Goal: Communication & Community: Connect with others

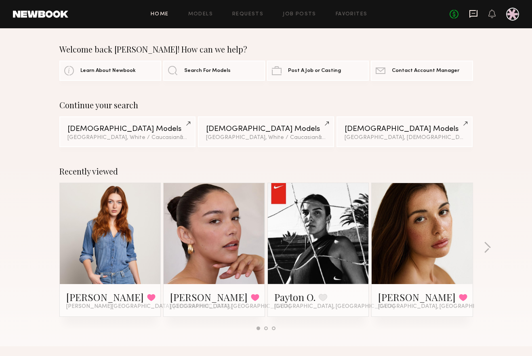
click at [470, 15] on icon at bounding box center [473, 14] width 8 height 8
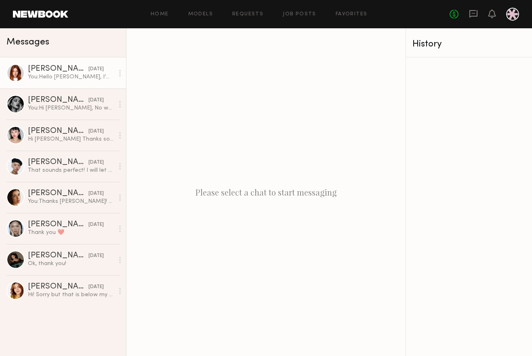
click at [48, 77] on div "You: Hello [PERSON_NAME], I’m so excited for you to shoot with us! A few update…" at bounding box center [71, 77] width 86 height 8
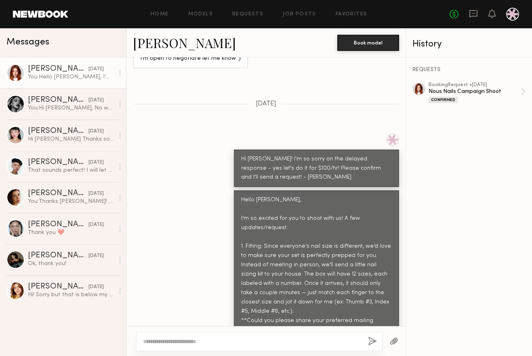
scroll to position [766, 0]
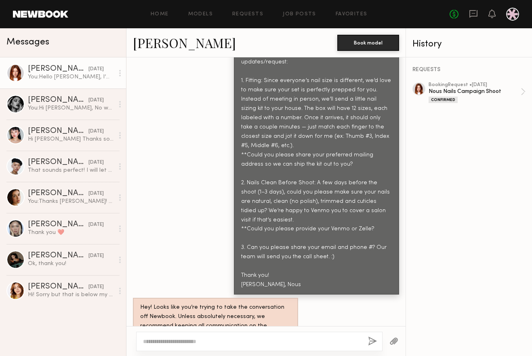
click at [283, 339] on textarea at bounding box center [252, 341] width 218 height 8
